Goal: Information Seeking & Learning: Learn about a topic

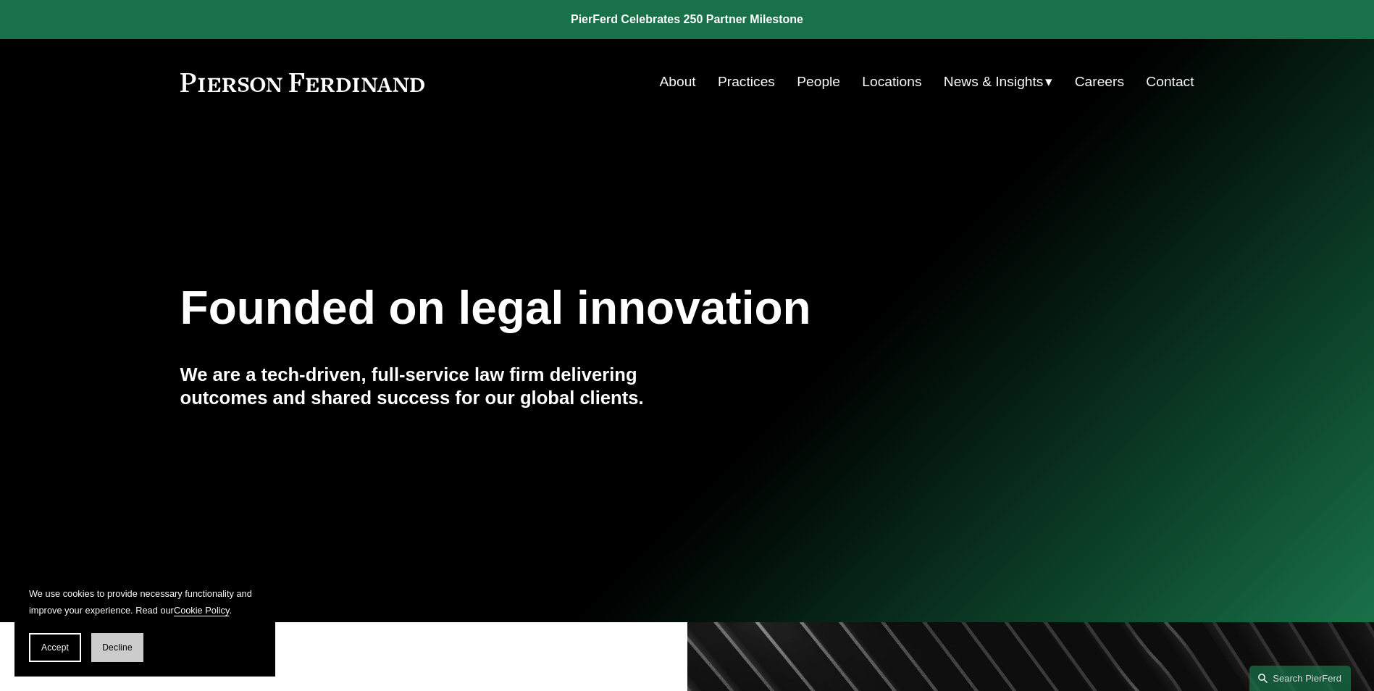
click at [127, 647] on span "Decline" at bounding box center [117, 648] width 30 height 10
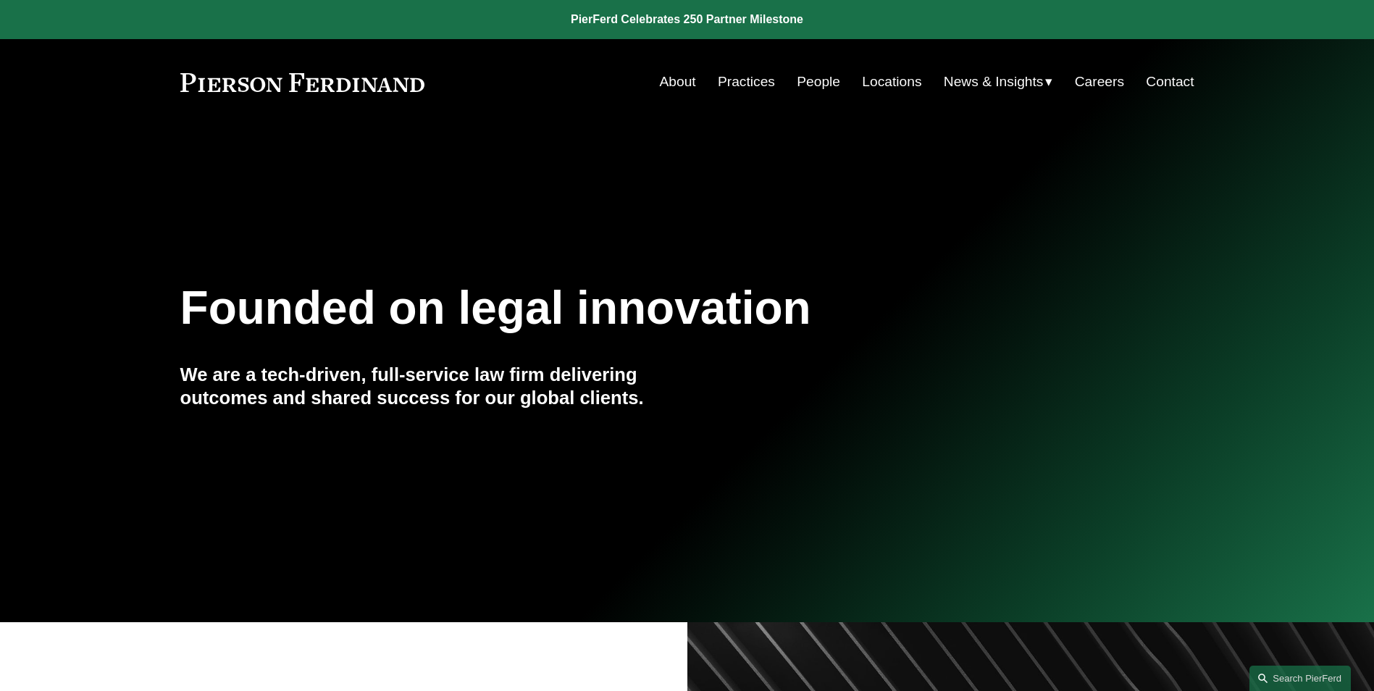
click at [748, 79] on link "Practices" at bounding box center [746, 82] width 57 height 28
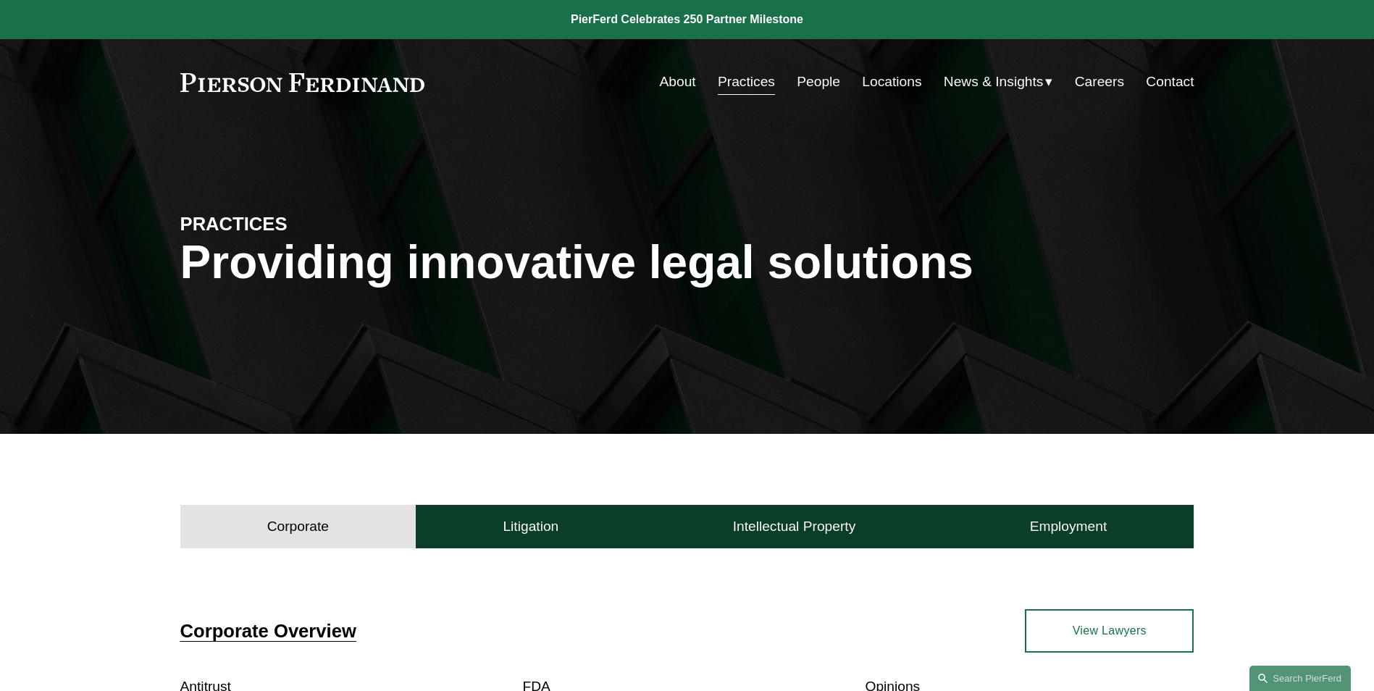
click at [808, 80] on link "People" at bounding box center [818, 82] width 43 height 28
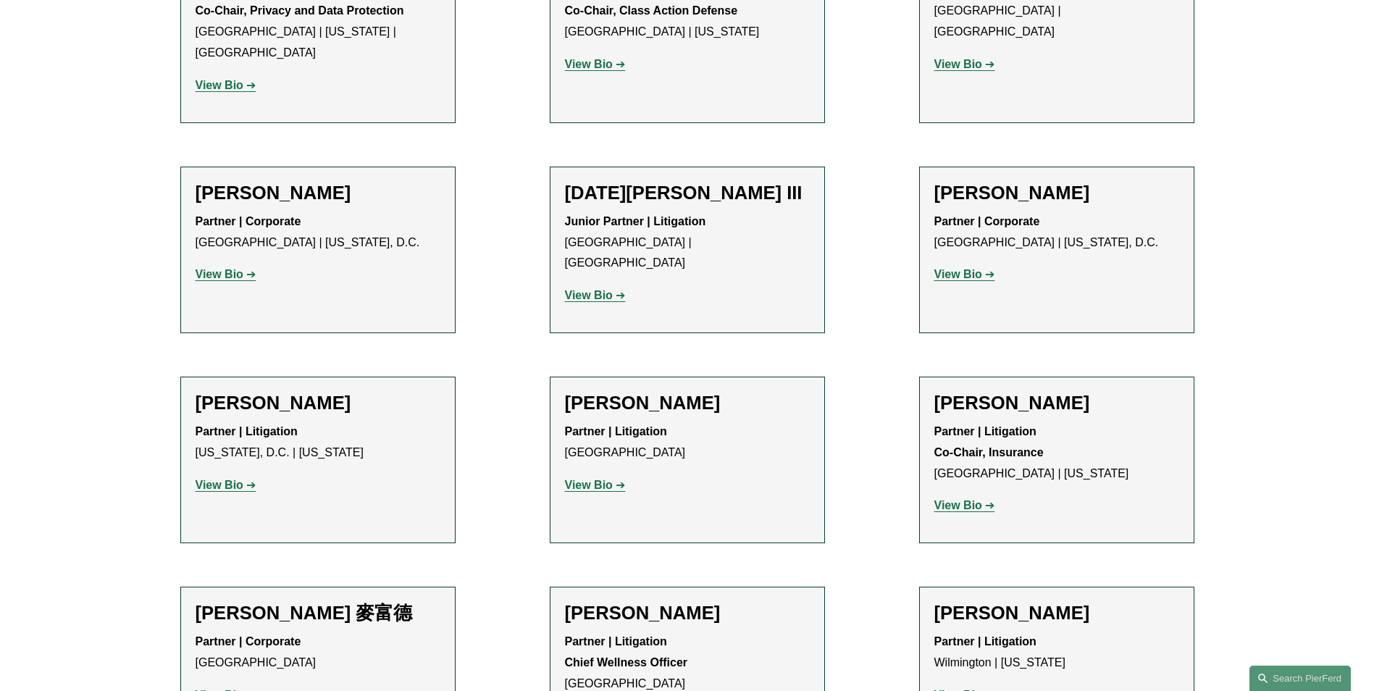
scroll to position [11735, 0]
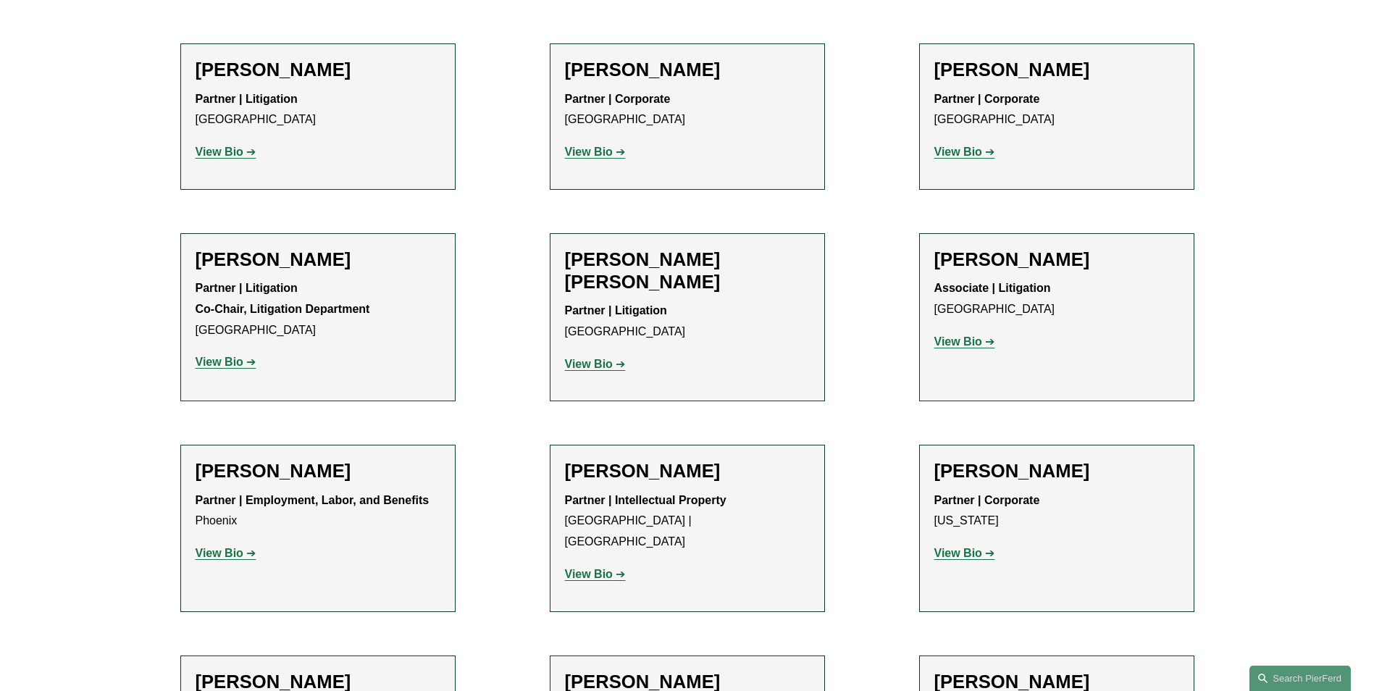
scroll to position [13691, 0]
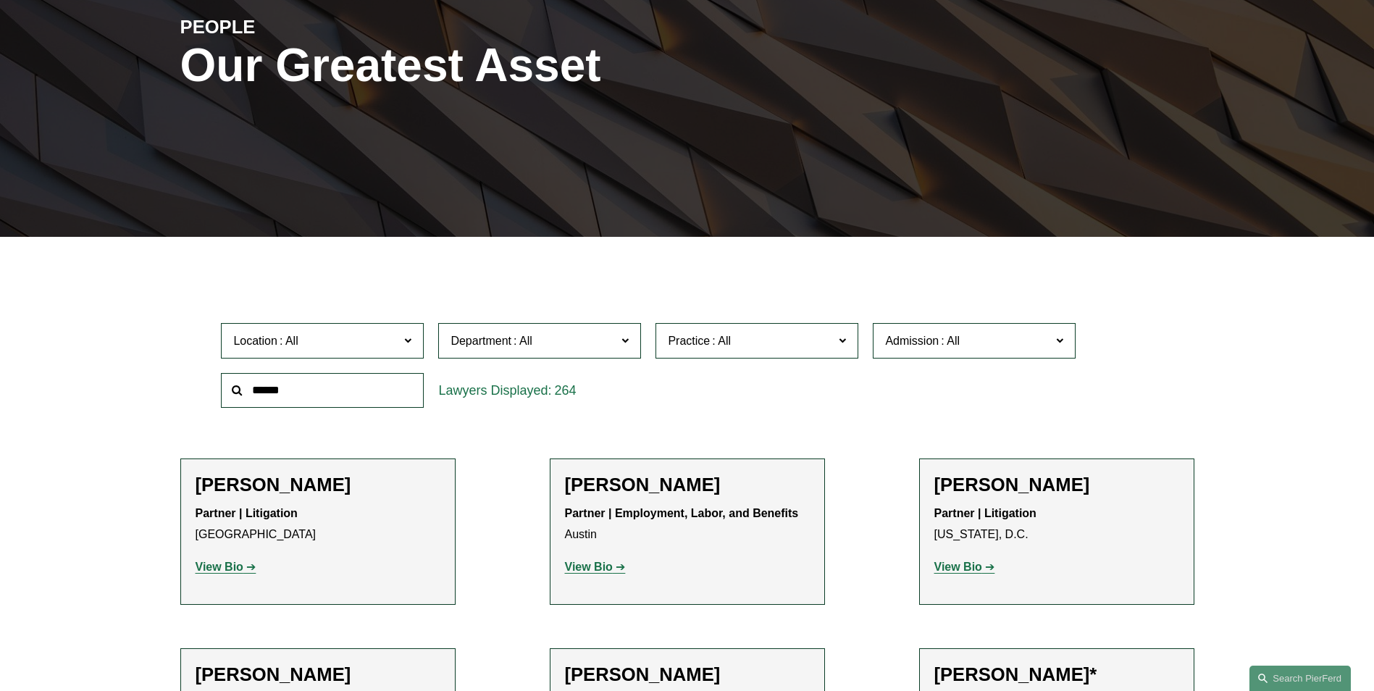
scroll to position [217, 0]
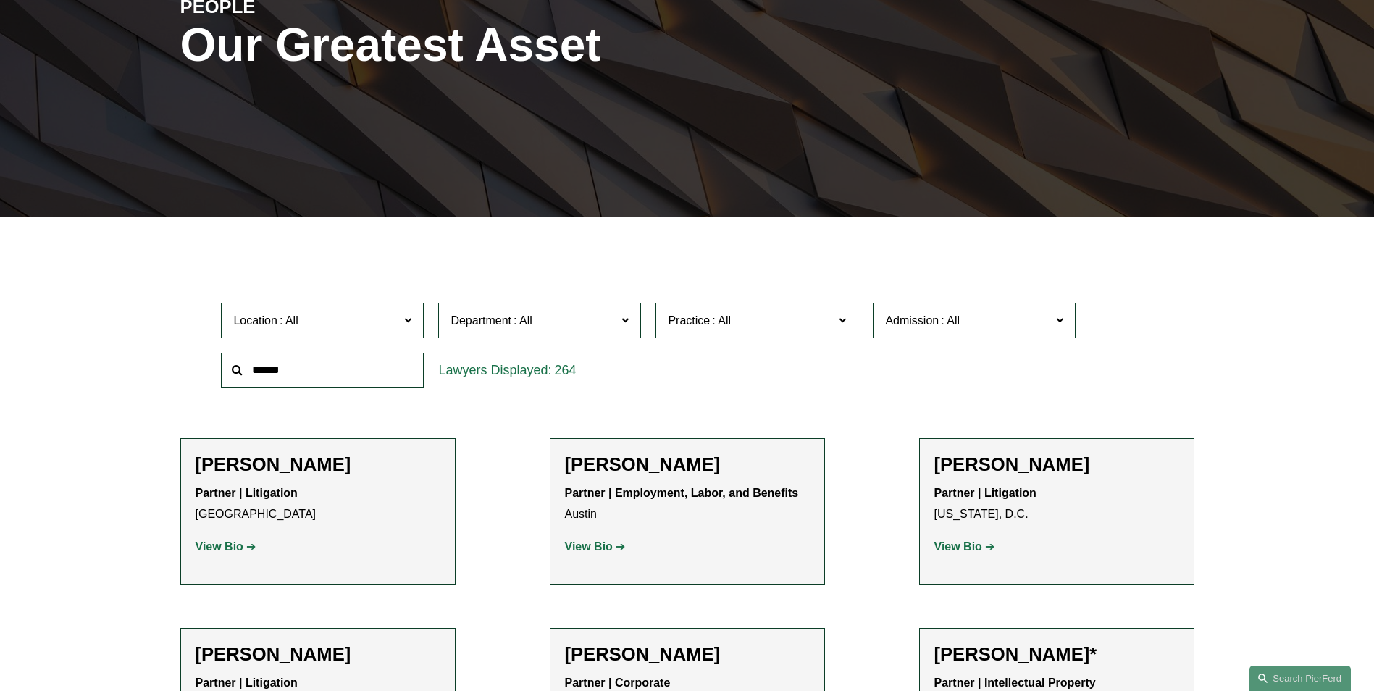
click at [271, 380] on input "text" at bounding box center [322, 370] width 203 height 35
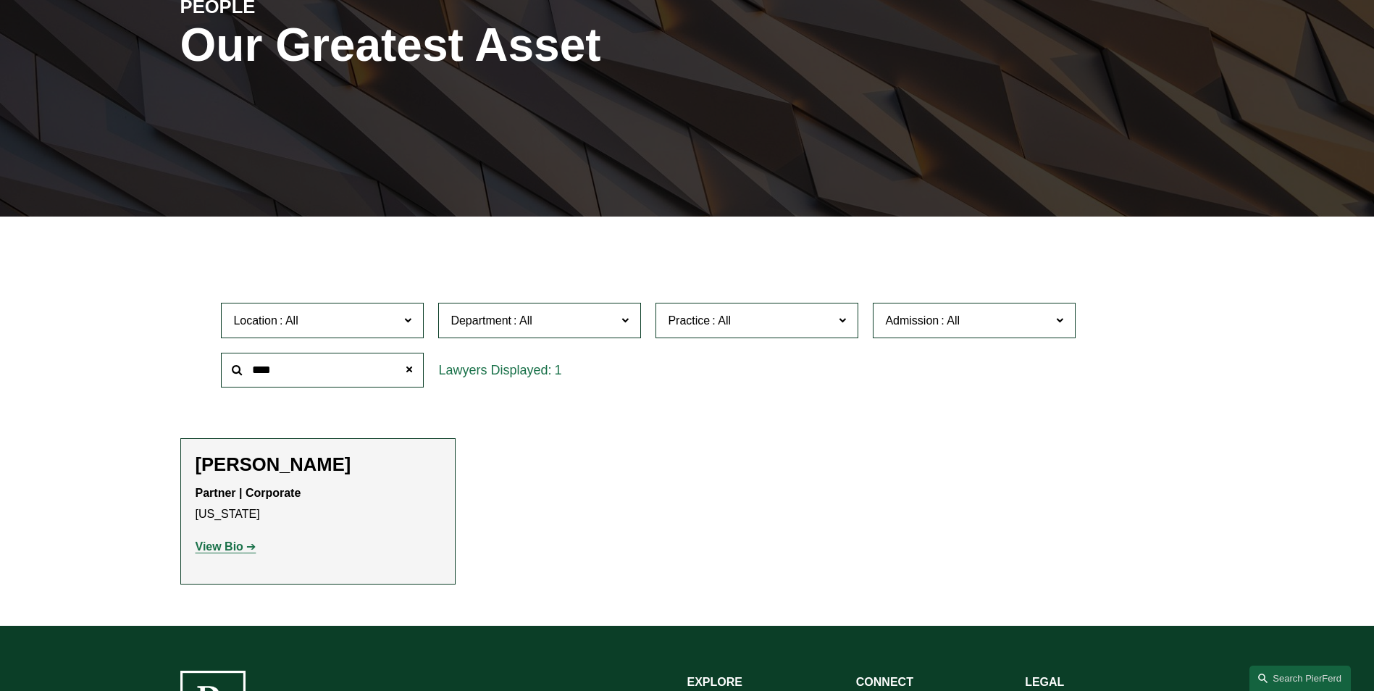
type input "***"
click at [235, 544] on strong "View Bio" at bounding box center [220, 546] width 48 height 12
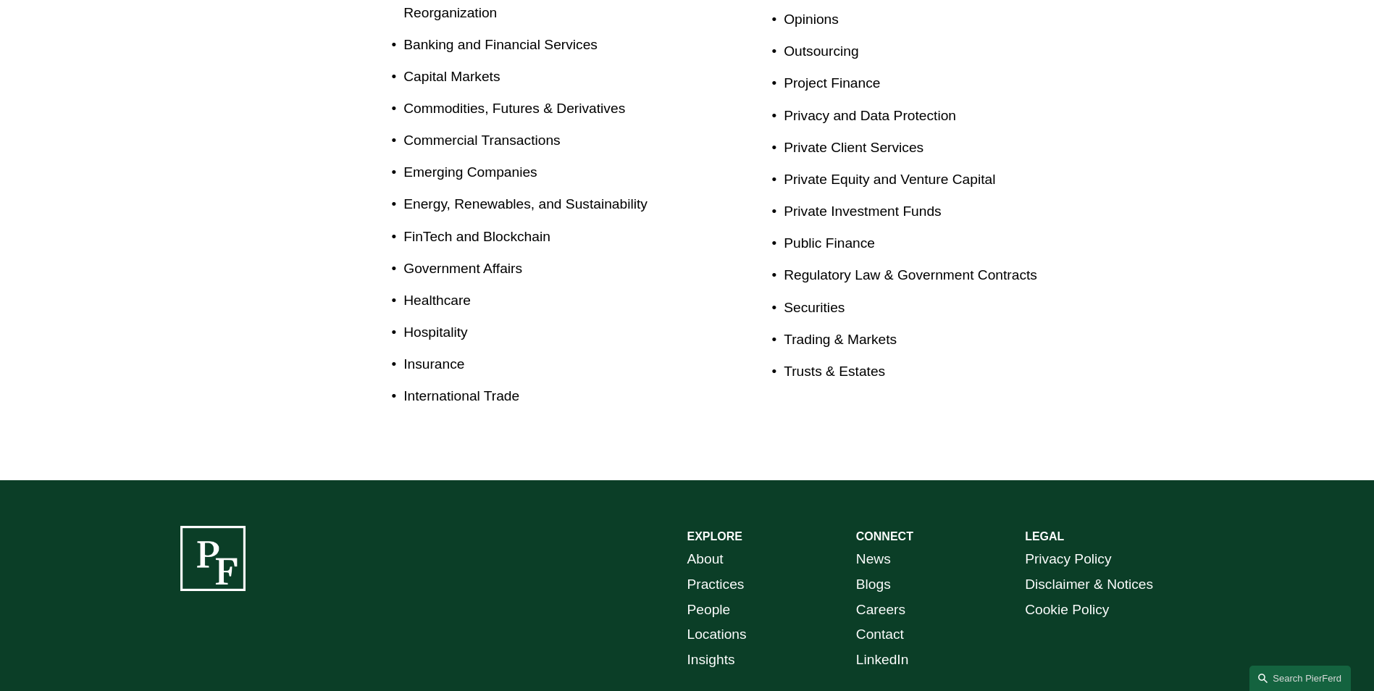
scroll to position [435, 0]
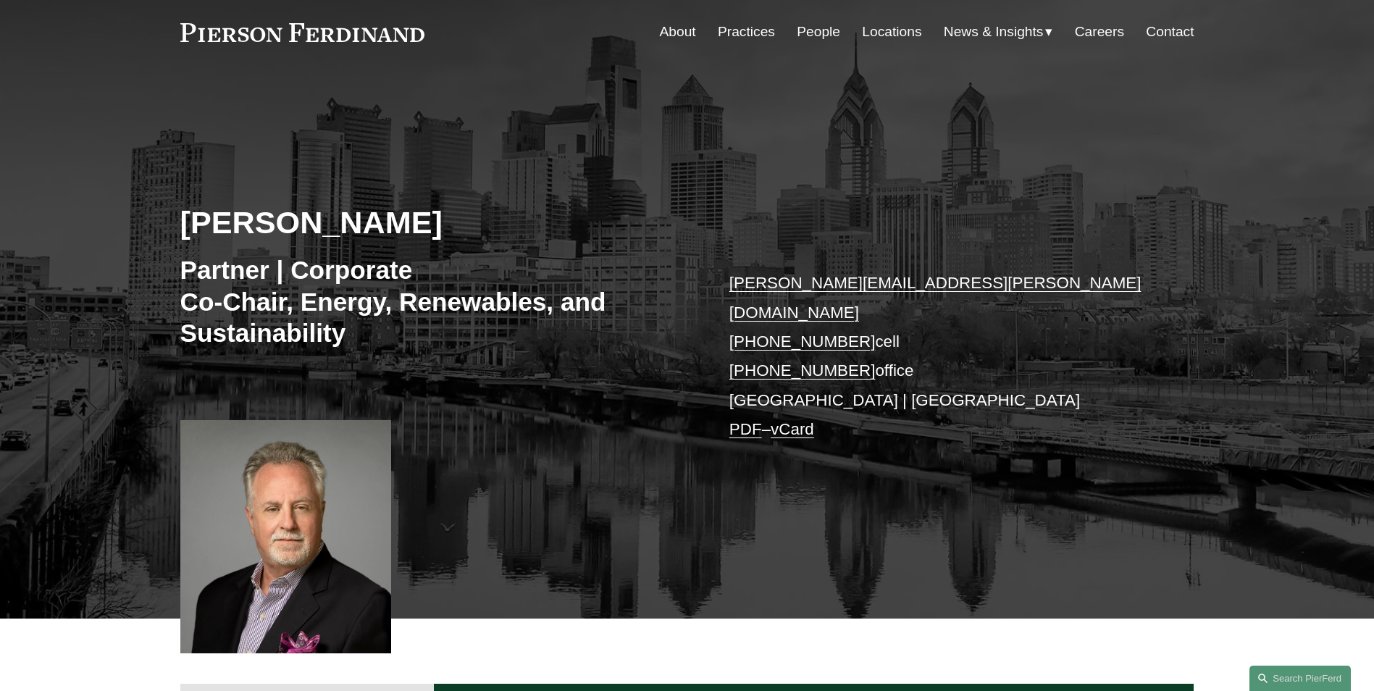
scroll to position [145, 0]
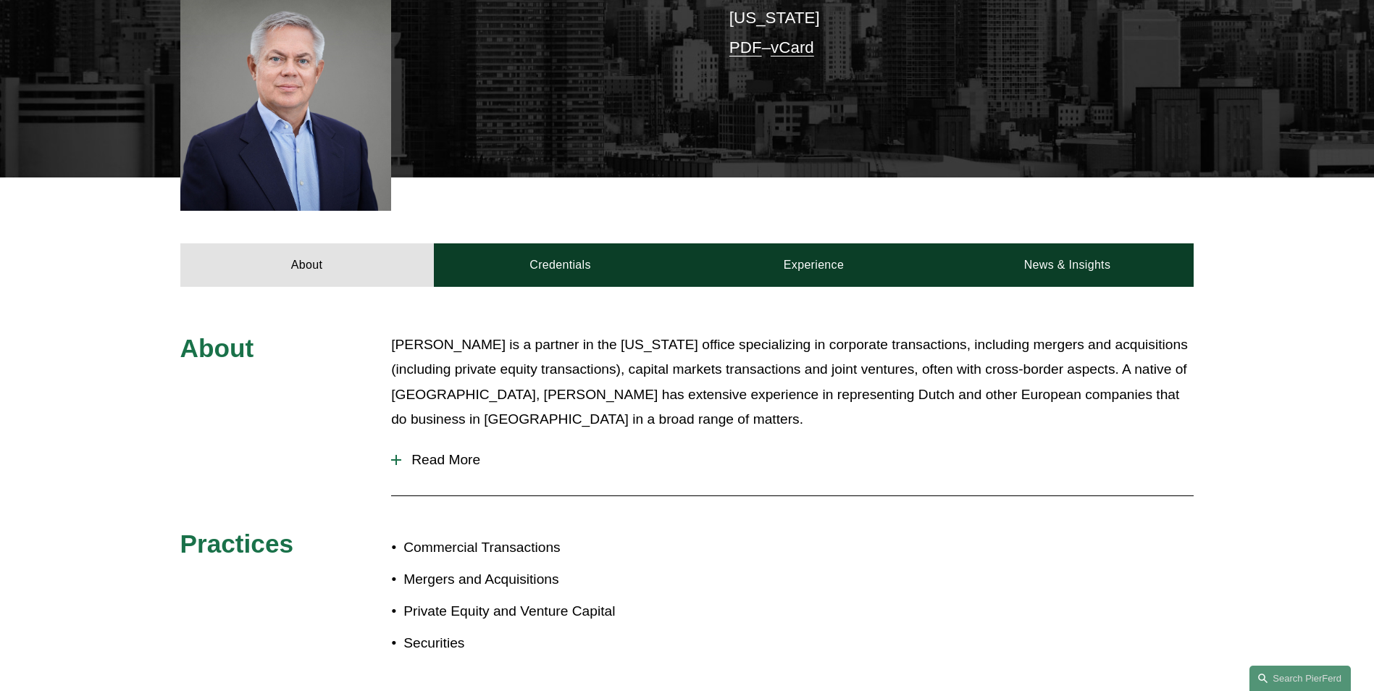
scroll to position [435, 0]
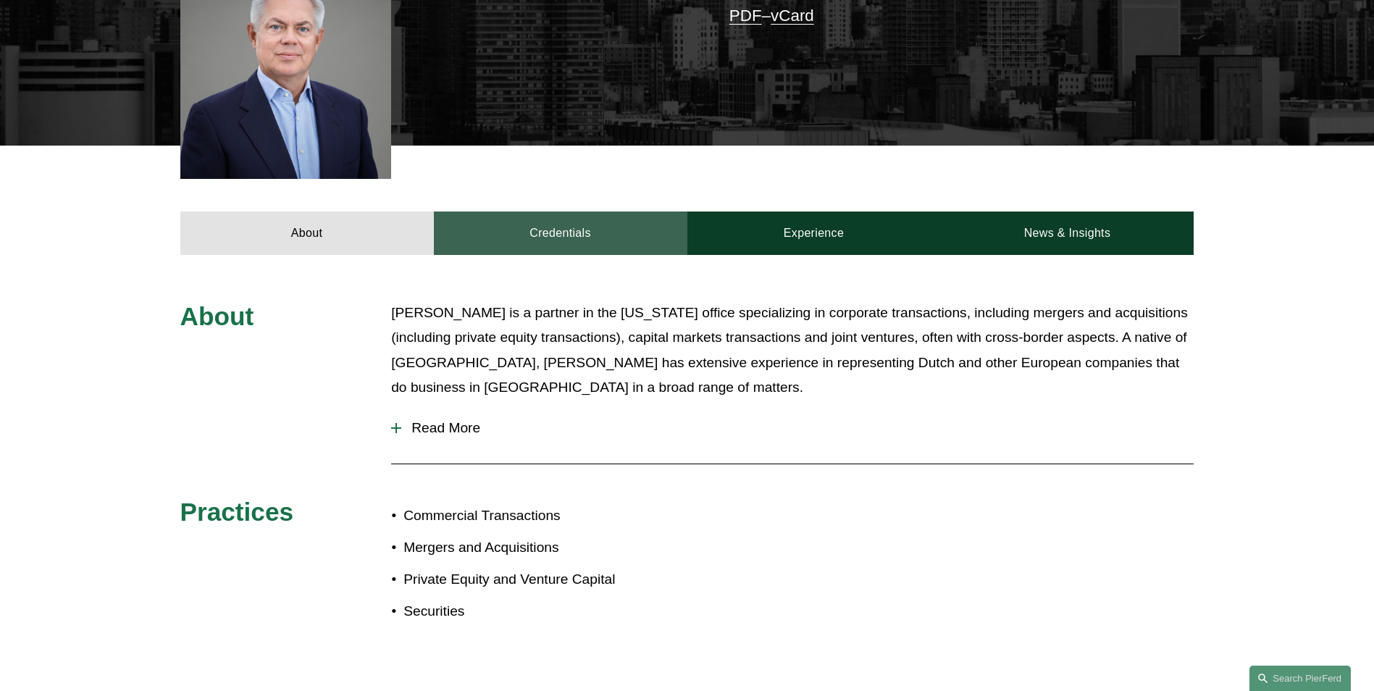
click at [555, 227] on link "Credentials" at bounding box center [561, 233] width 254 height 43
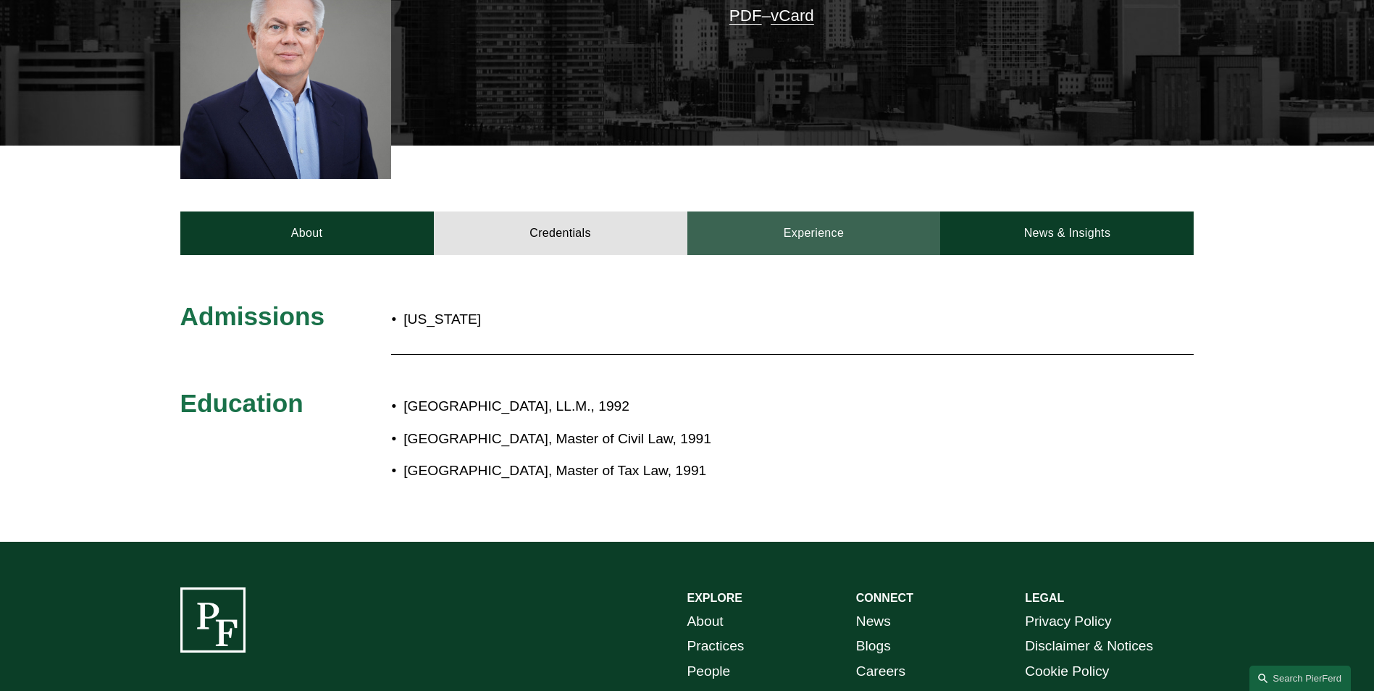
click at [857, 246] on link "Experience" at bounding box center [814, 233] width 254 height 43
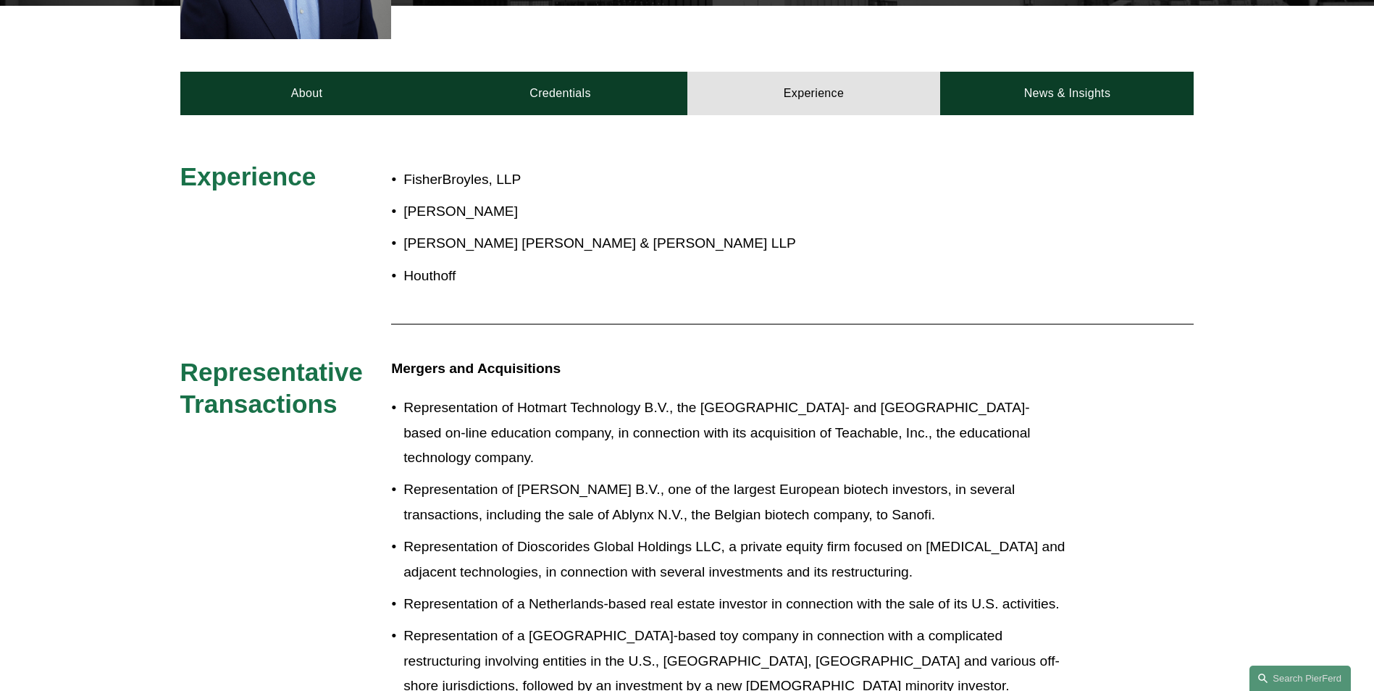
scroll to position [362, 0]
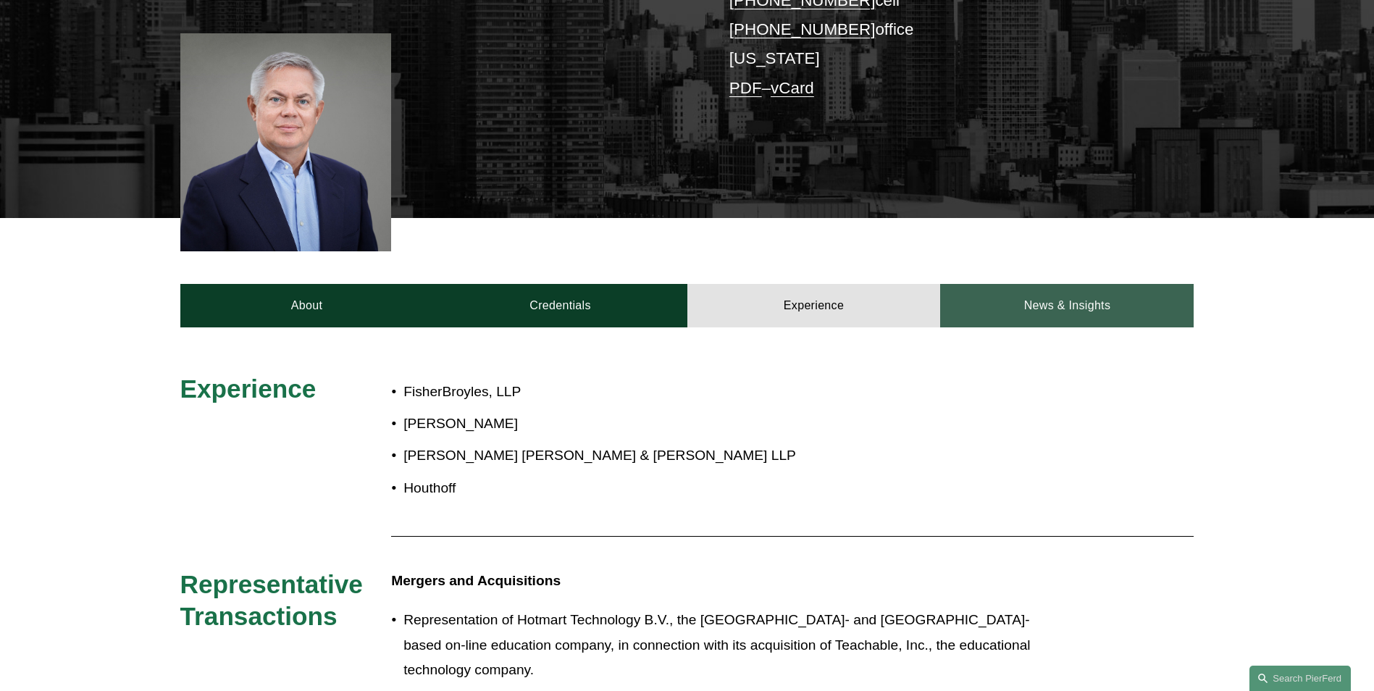
click at [1094, 311] on link "News & Insights" at bounding box center [1067, 305] width 254 height 43
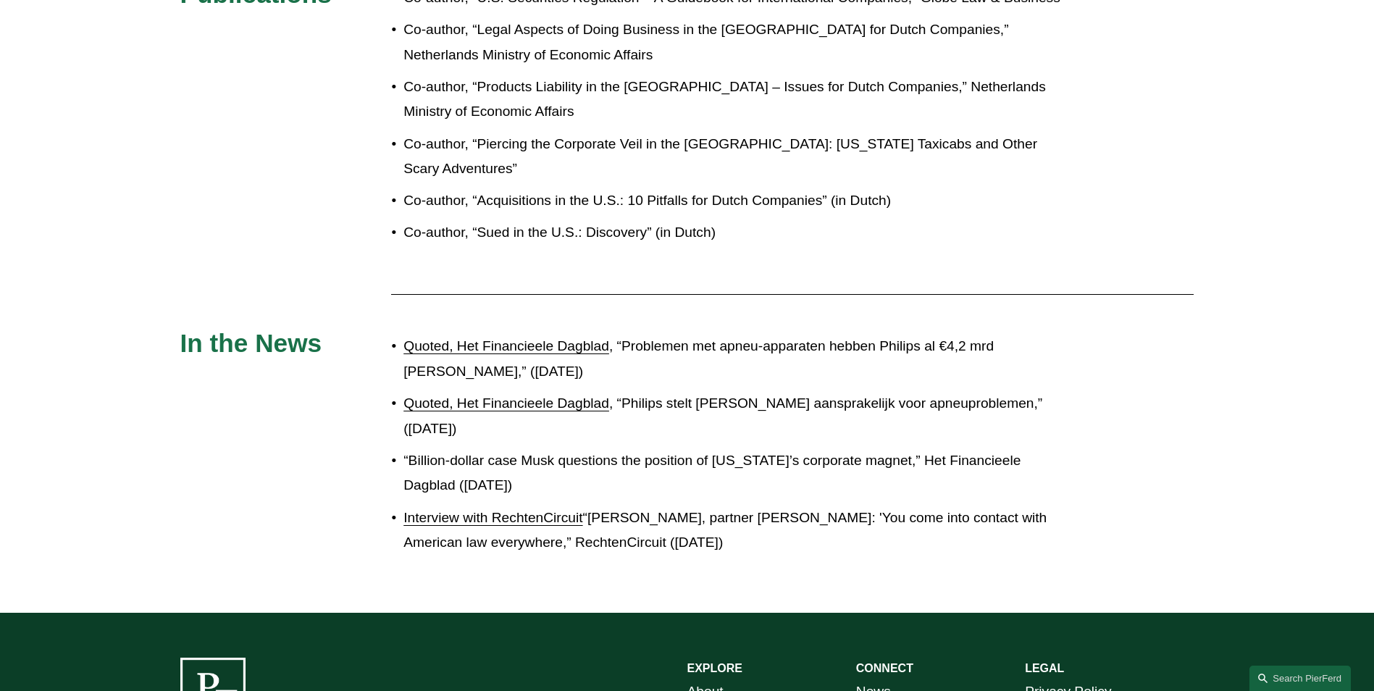
scroll to position [1376, 0]
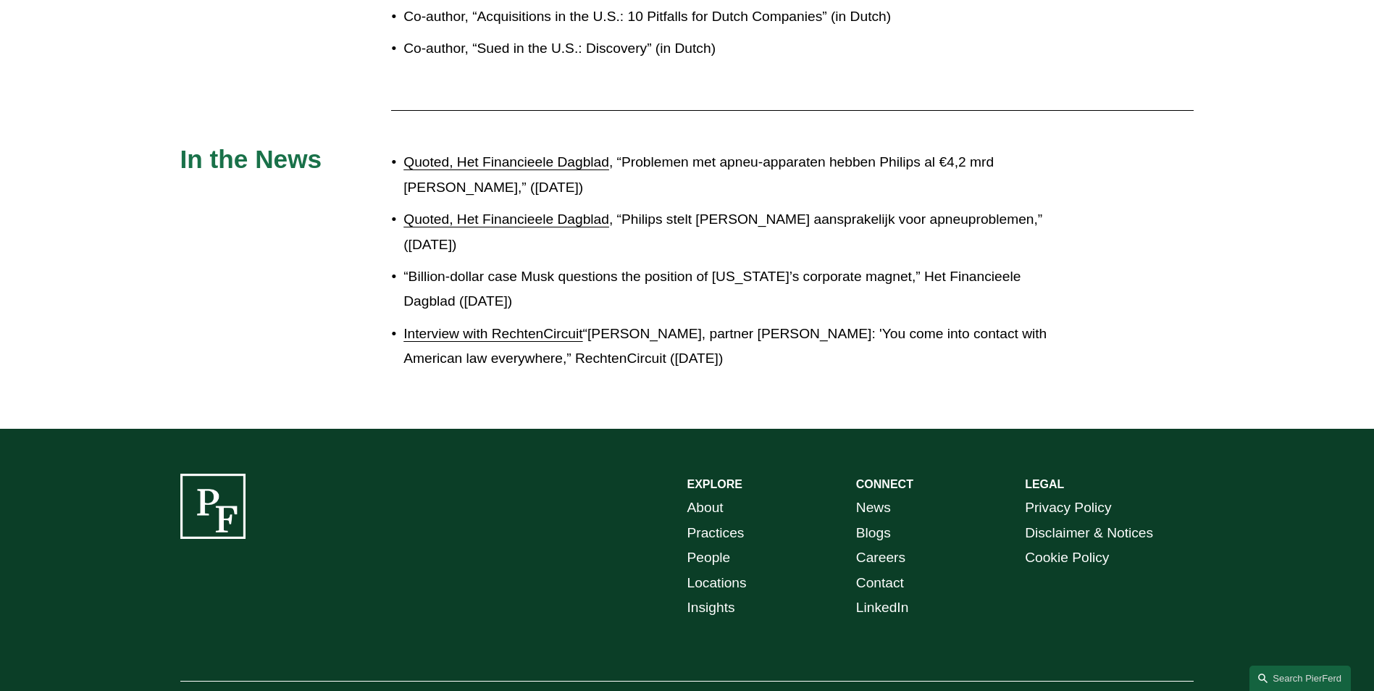
click at [572, 165] on link "Quoted, Het Financieele Dagblad" at bounding box center [506, 161] width 206 height 15
click at [944, 375] on div "Quoted, Het Financieele Dagblad , “Problemen met apneu-apparaten hebben Philips…" at bounding box center [729, 260] width 676 height 235
click at [527, 336] on link "Interview with RechtenCircuit" at bounding box center [492, 333] width 179 height 15
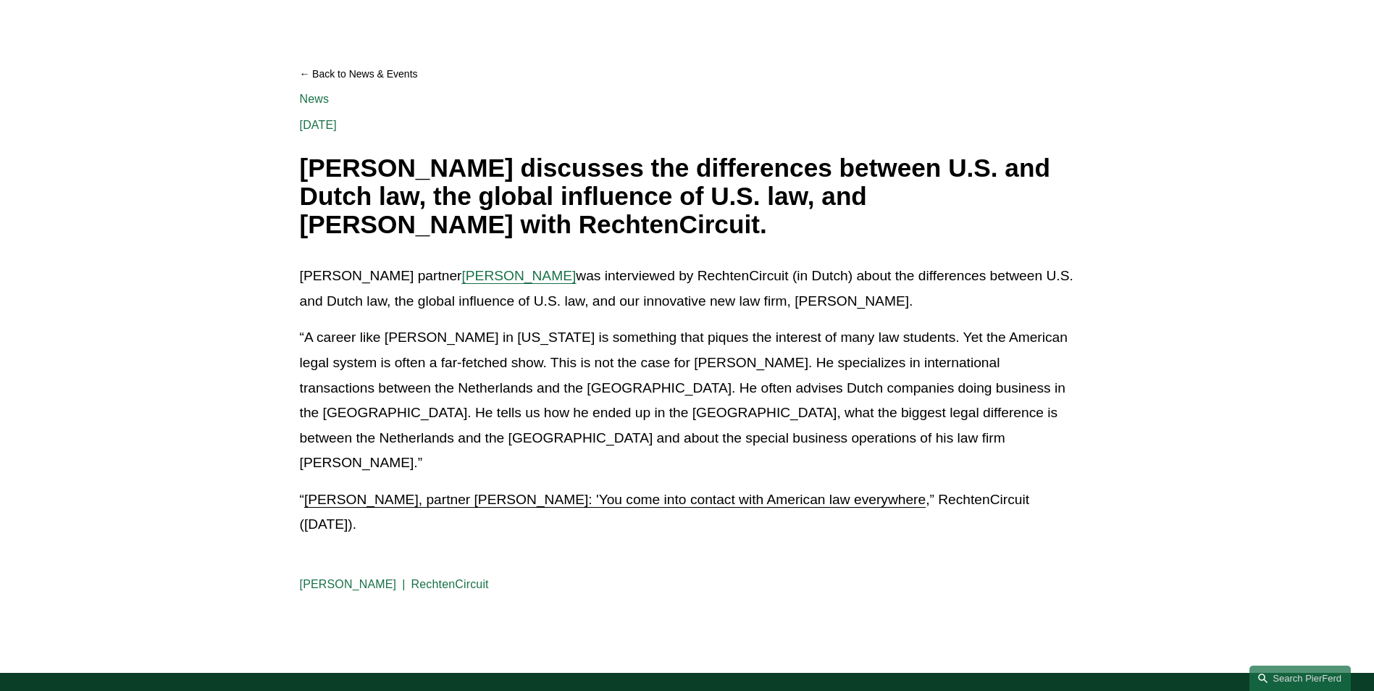
scroll to position [145, 0]
